Goal: Find specific page/section: Find specific page/section

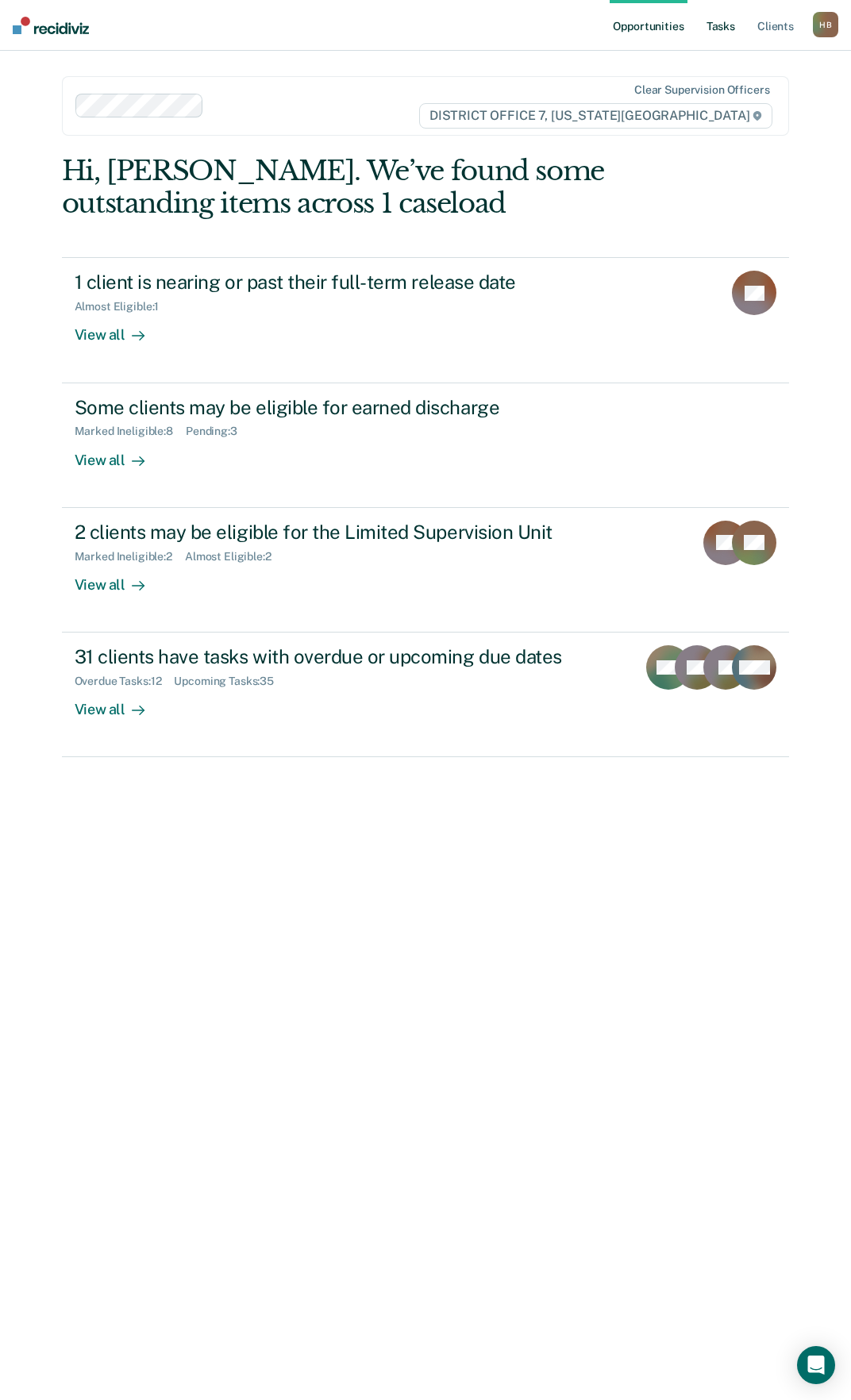
click at [715, 30] on link "Tasks" at bounding box center [721, 26] width 35 height 51
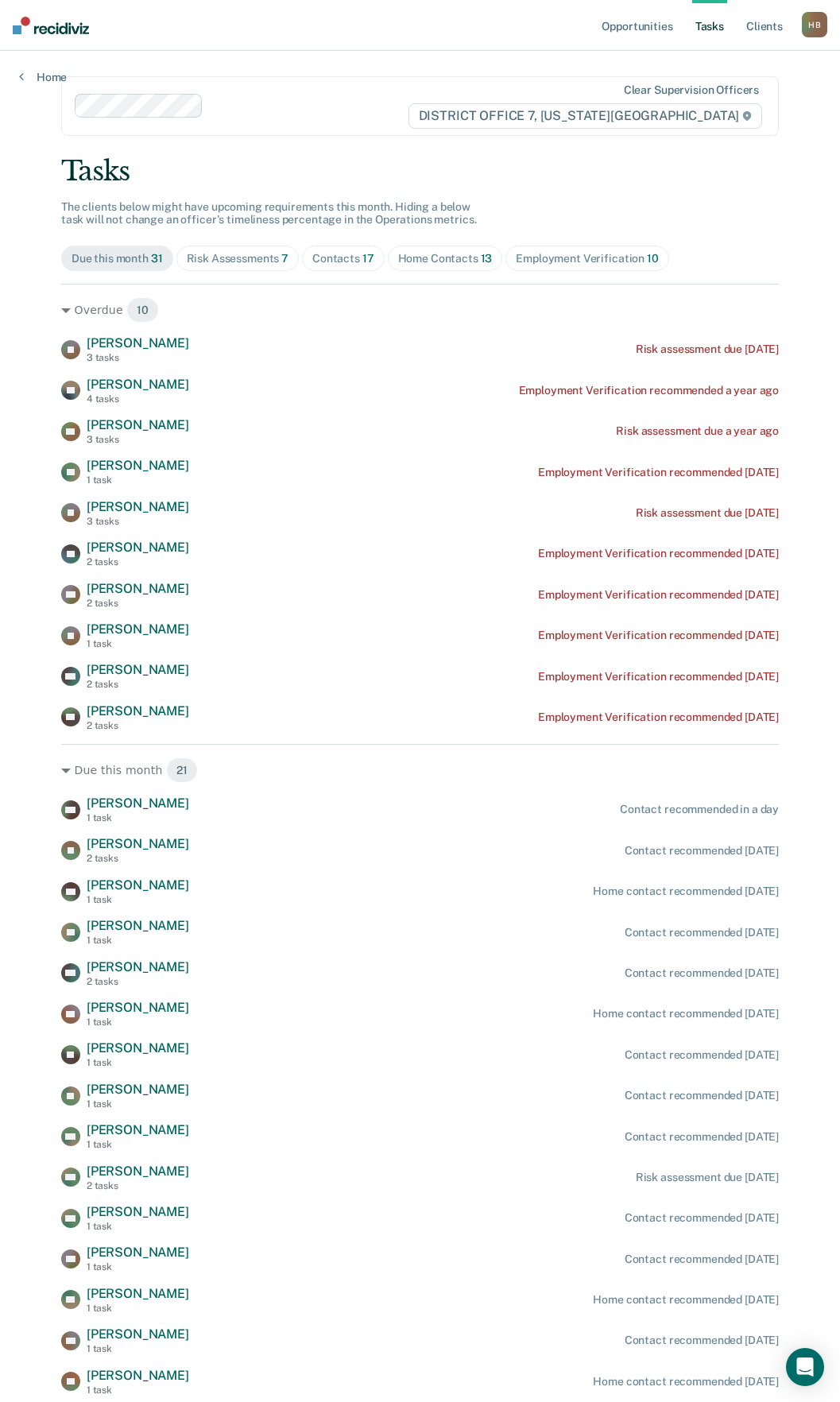
click at [227, 255] on div "Risk Assessments 7" at bounding box center [238, 258] width 102 height 14
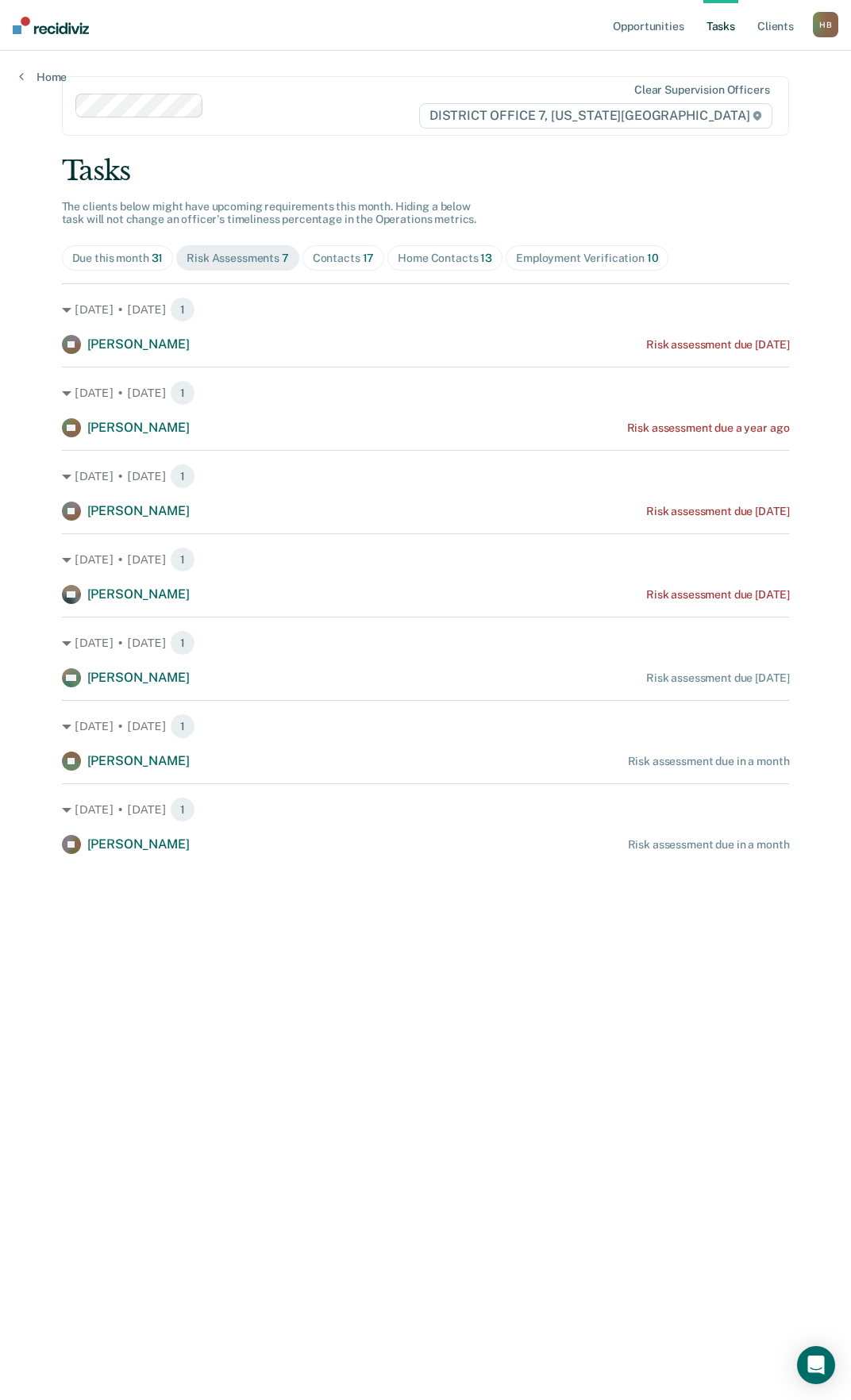
click at [420, 260] on div "Home Contacts 13" at bounding box center [445, 258] width 94 height 14
